Goal: Information Seeking & Learning: Find contact information

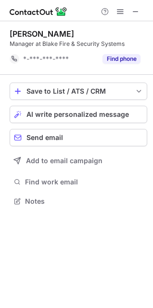
scroll to position [194, 153]
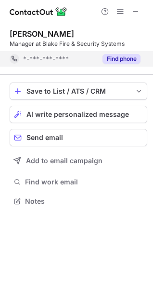
click at [127, 53] on div "Find phone" at bounding box center [119, 58] width 44 height 15
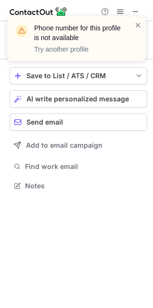
scroll to position [179, 153]
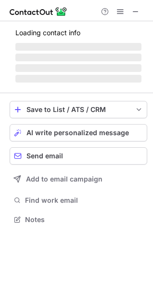
scroll to position [234, 153]
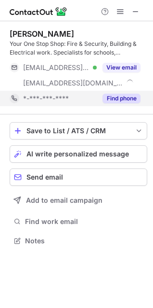
click at [118, 93] on div "Find phone" at bounding box center [119, 98] width 44 height 15
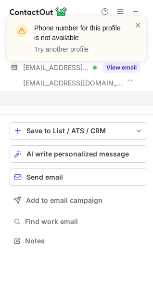
scroll to position [218, 153]
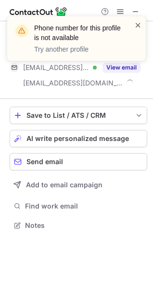
click at [136, 23] on span at bounding box center [139, 25] width 8 height 10
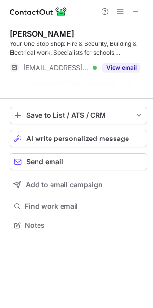
scroll to position [203, 153]
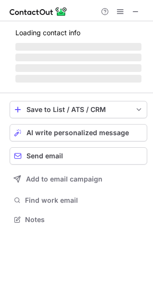
scroll to position [218, 153]
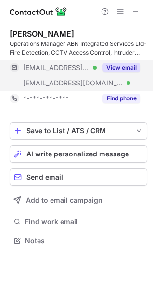
click at [123, 64] on button "View email" at bounding box center [122, 68] width 38 height 10
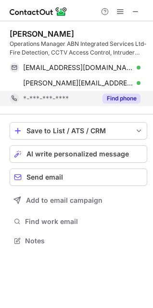
click at [111, 96] on button "Find phone" at bounding box center [122, 99] width 38 height 10
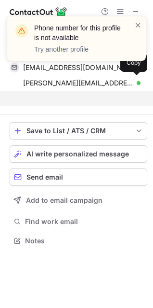
scroll to position [218, 153]
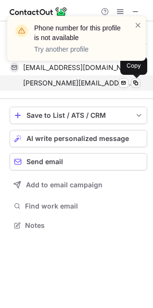
click at [139, 86] on span at bounding box center [136, 83] width 8 height 8
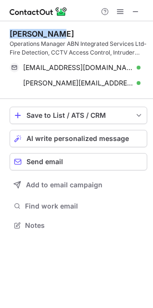
drag, startPoint x: 60, startPoint y: 30, endPoint x: 5, endPoint y: 39, distance: 55.6
click at [5, 39] on div "Mick Livett Operations Manager ABN Integrated Services Ltd- Fire Detection, CCT…" at bounding box center [76, 130] width 153 height 218
copy div "Mick Livett"
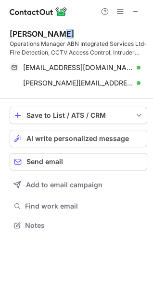
copy div
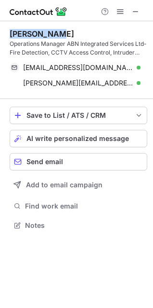
drag, startPoint x: 9, startPoint y: 30, endPoint x: 51, endPoint y: 29, distance: 42.4
click at [51, 29] on div "Mick Livett Operations Manager ABN Integrated Services Ltd- Fire Detection, CCT…" at bounding box center [76, 130] width 153 height 218
copy div "Mick Livett"
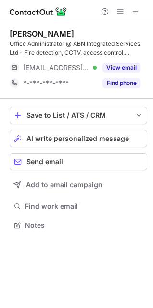
scroll to position [218, 153]
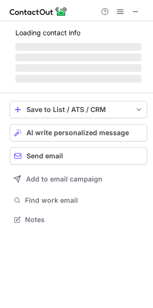
scroll to position [218, 153]
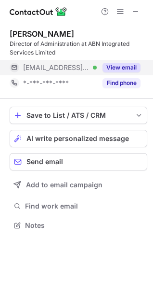
click at [113, 65] on button "View email" at bounding box center [122, 68] width 38 height 10
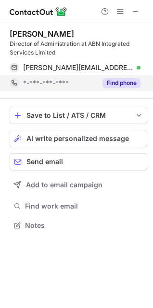
click at [114, 80] on button "Find phone" at bounding box center [122, 83] width 38 height 10
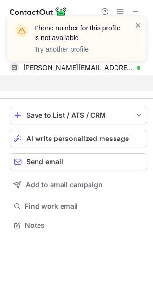
scroll to position [203, 153]
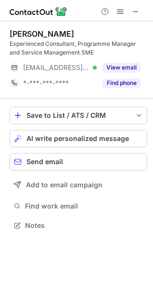
scroll to position [218, 153]
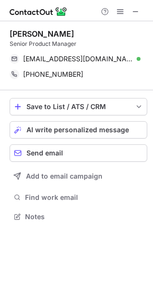
scroll to position [210, 153]
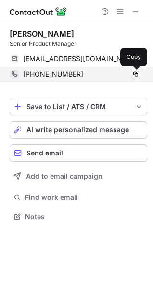
click at [135, 72] on span at bounding box center [136, 74] width 8 height 8
